Goal: Task Accomplishment & Management: Complete application form

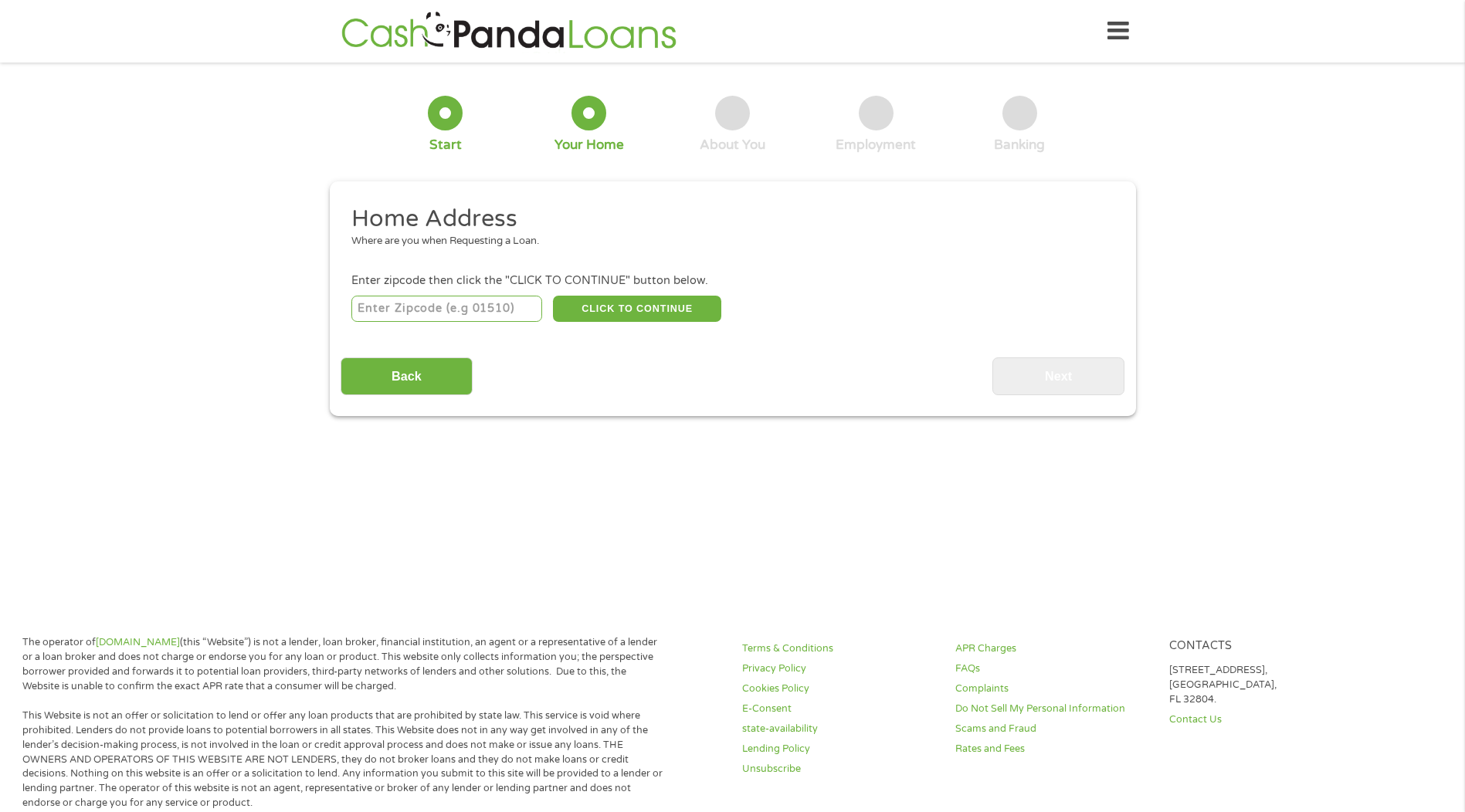
click at [472, 304] on input "number" at bounding box center [446, 308] width 190 height 26
type input "19804"
click at [642, 308] on button "CLICK TO CONTINUE" at bounding box center [637, 308] width 168 height 26
type input "19804"
type input "Wilmington"
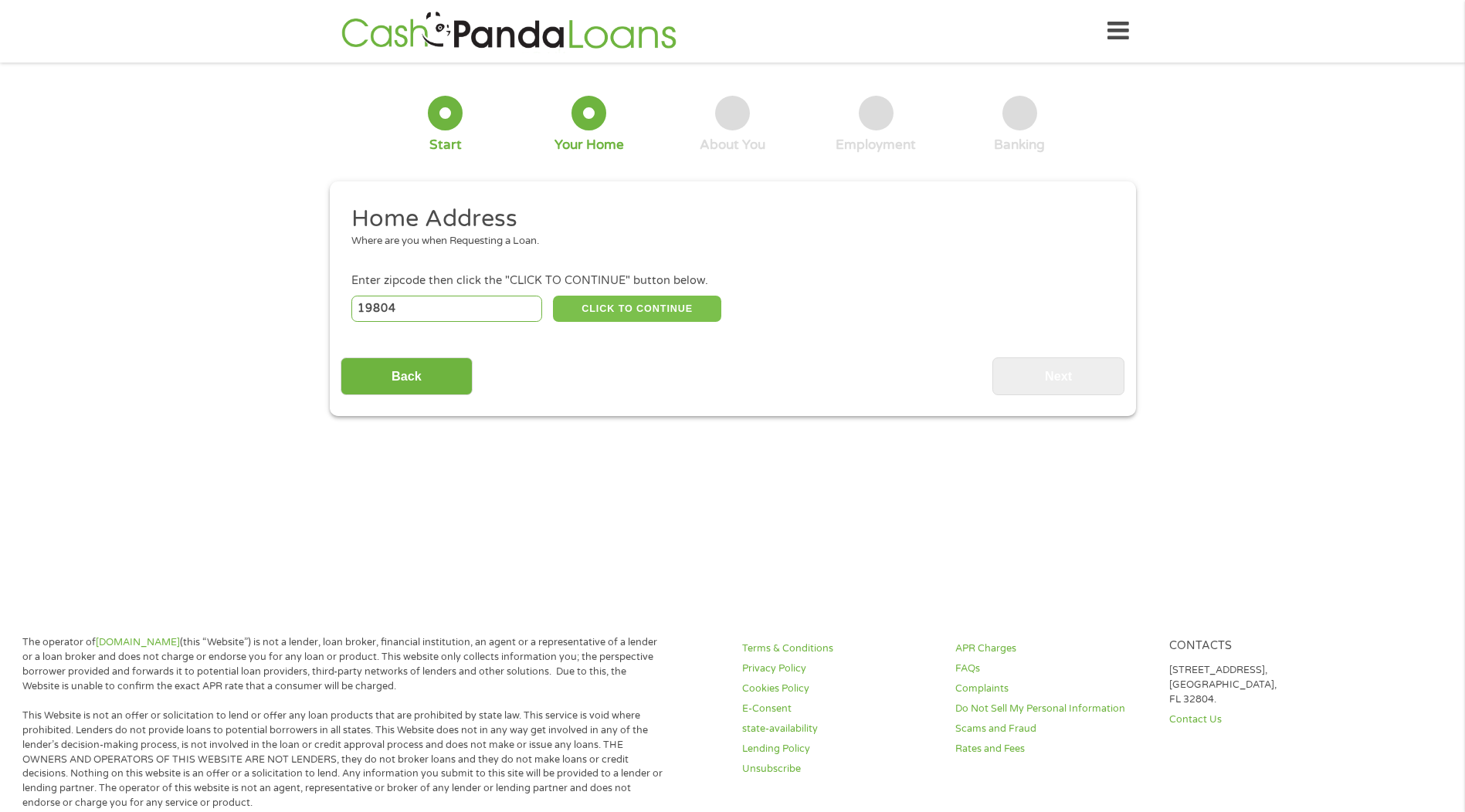
select select "[US_STATE]"
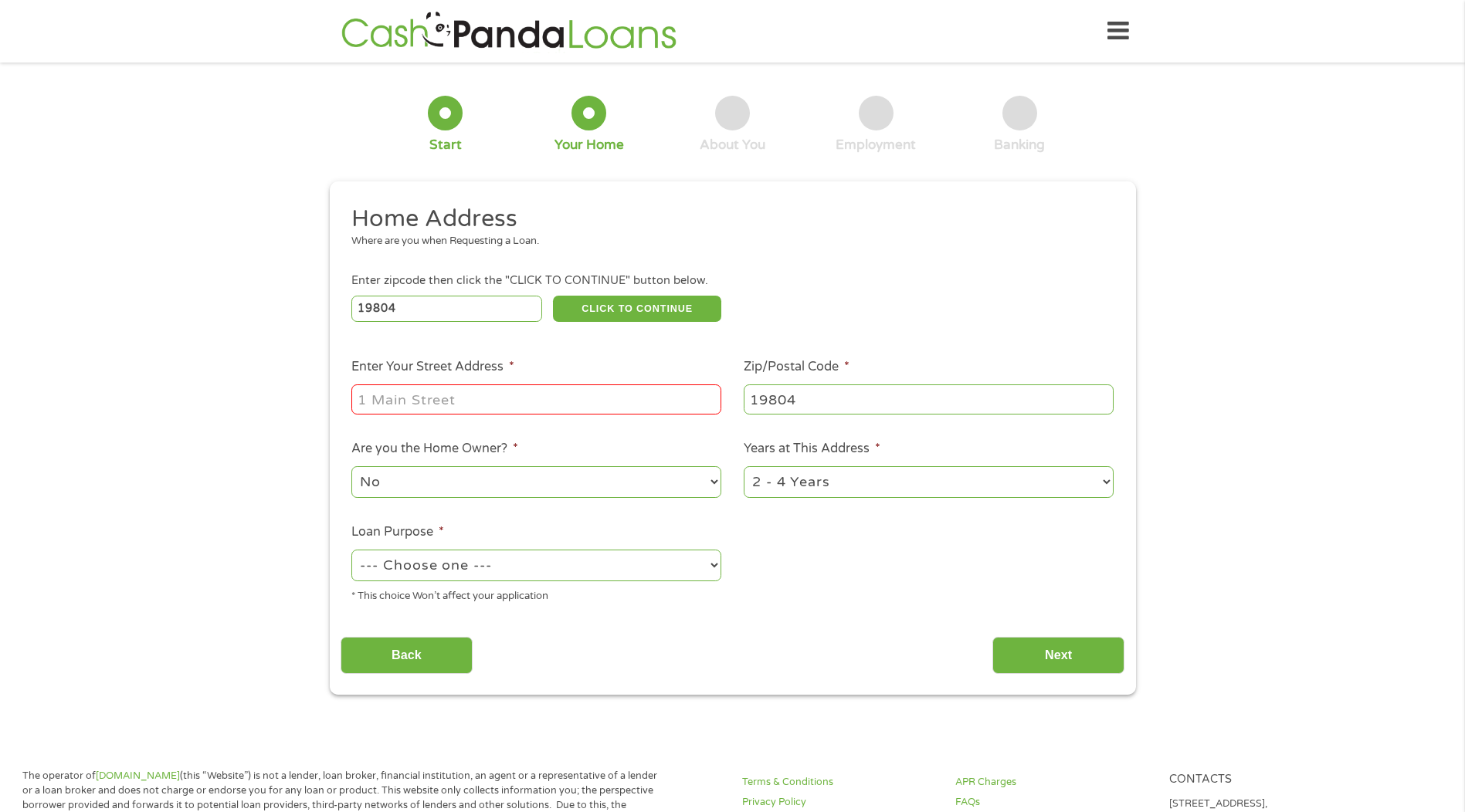
click at [448, 405] on input "Enter Your Street Address *" at bounding box center [537, 399] width 370 height 29
